Goal: Task Accomplishment & Management: Use online tool/utility

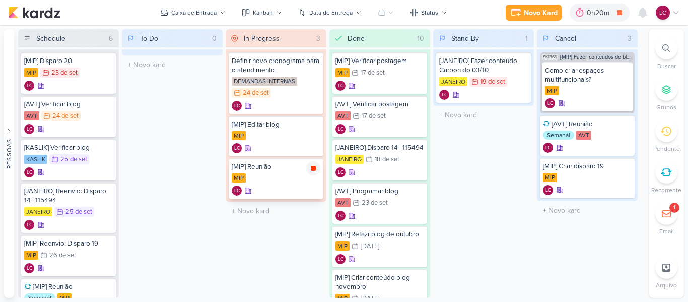
click at [317, 169] on div at bounding box center [313, 168] width 14 height 14
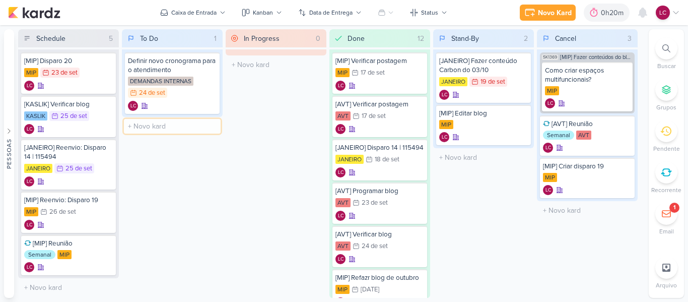
click at [165, 121] on input "text" at bounding box center [172, 126] width 97 height 15
type input "Refazer conteúdo Terras de Minas"
click at [170, 117] on div "Refazer conteúdo Terras de Minas LC" at bounding box center [172, 134] width 95 height 37
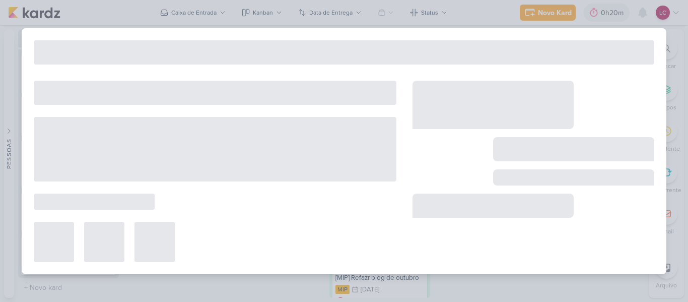
type input "Refazer conteúdo Terras de Minas"
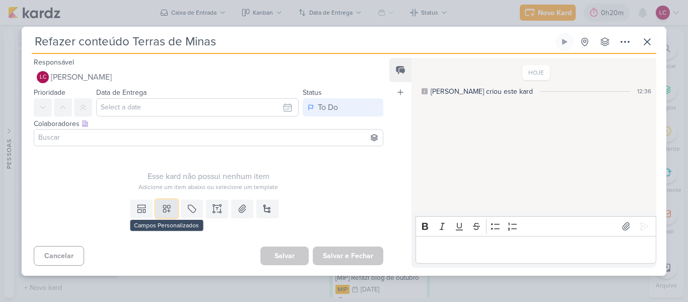
click at [169, 207] on icon at bounding box center [167, 208] width 10 height 10
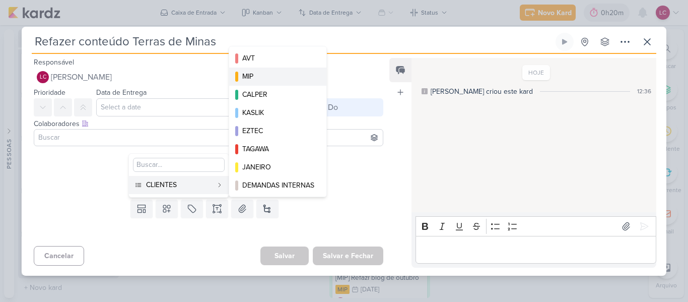
click at [264, 83] on button "MIP" at bounding box center [277, 76] width 97 height 18
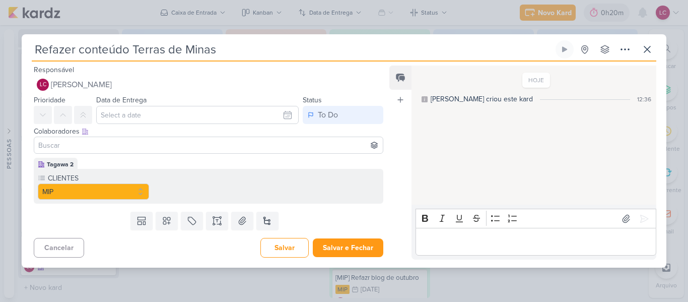
click at [207, 102] on div "Data de Entrega [DATE] Dom Seg Ter Qua Qui Sex Sáb 00 01 02 03 04 05 06 07 08 0…" at bounding box center [197, 109] width 202 height 30
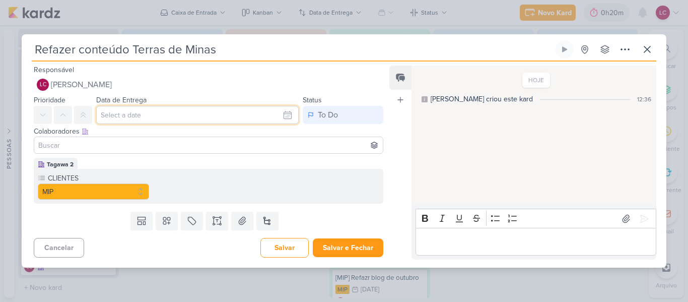
click at [206, 113] on input "text" at bounding box center [197, 115] width 202 height 18
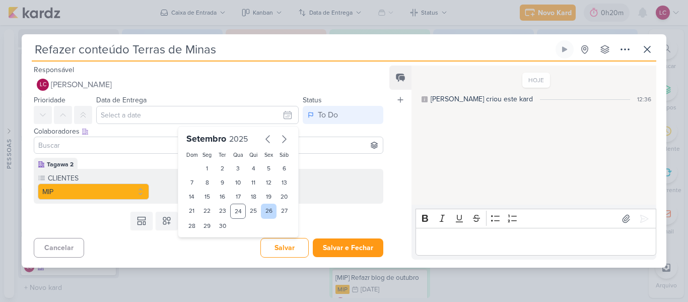
click at [261, 210] on div "26" at bounding box center [269, 210] width 16 height 15
type input "[DATE] 23:59"
click at [335, 251] on button "Salvar e Fechar" at bounding box center [348, 247] width 71 height 19
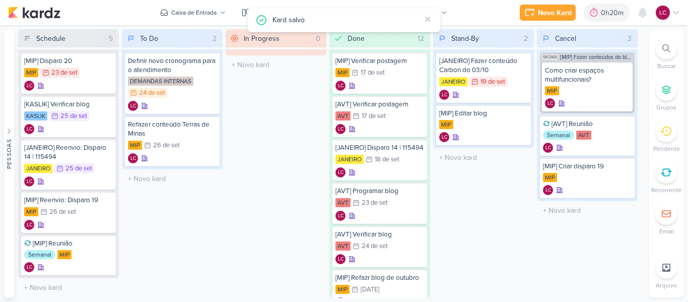
click at [309, 195] on div "In Progress 0 Mover Para Esquerda Mover Para Direita [GEOGRAPHIC_DATA] O título…" at bounding box center [276, 163] width 101 height 268
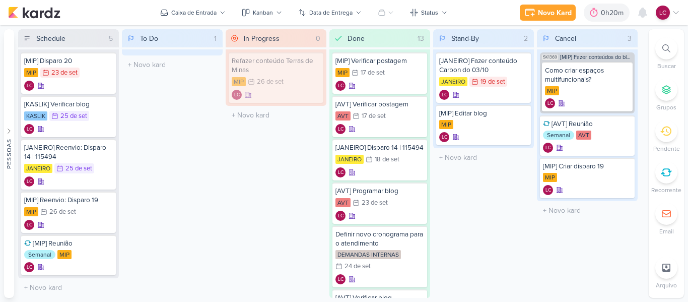
click at [271, 80] on div "26 de set" at bounding box center [270, 82] width 27 height 7
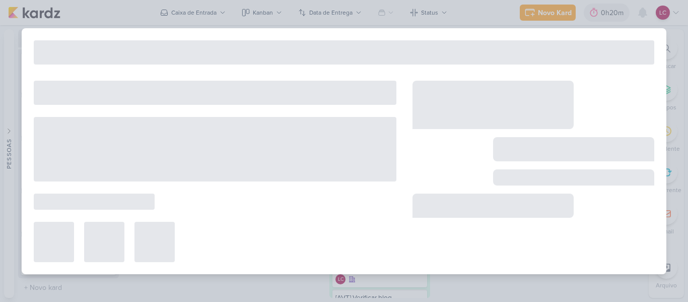
click at [297, 10] on div "Refazer conteúdo Terras de Minas Criado por mim" at bounding box center [344, 151] width 688 height 302
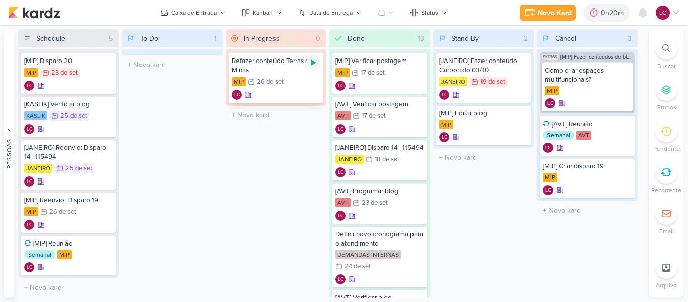
click at [309, 61] on icon at bounding box center [313, 62] width 8 height 8
